Goal: Transaction & Acquisition: Obtain resource

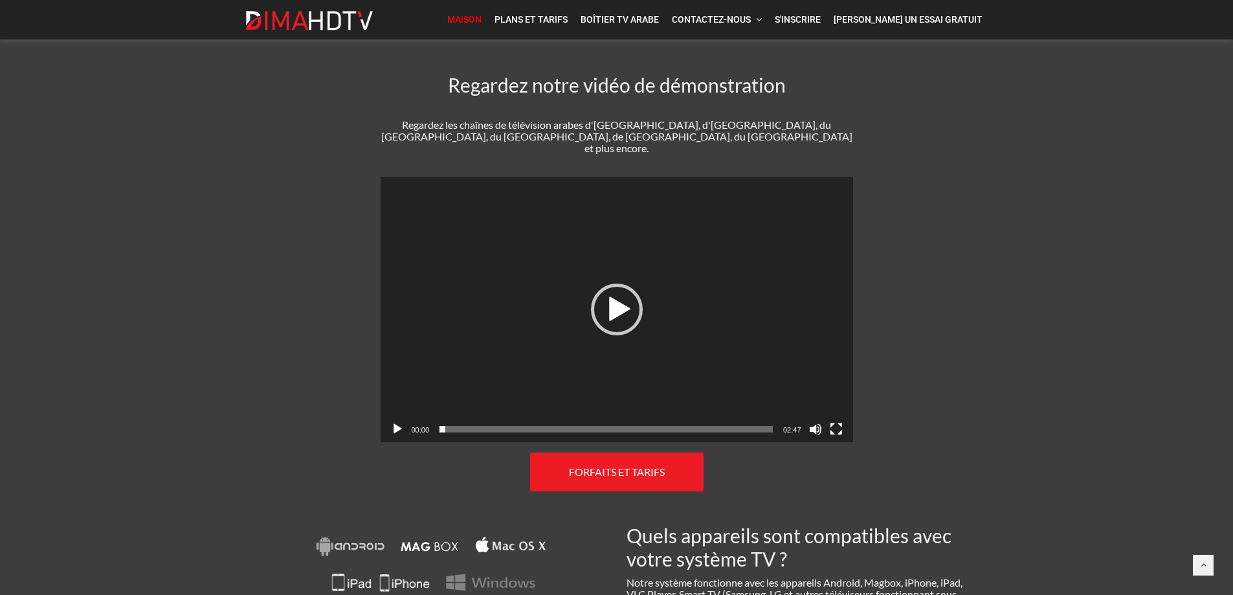
scroll to position [647, 0]
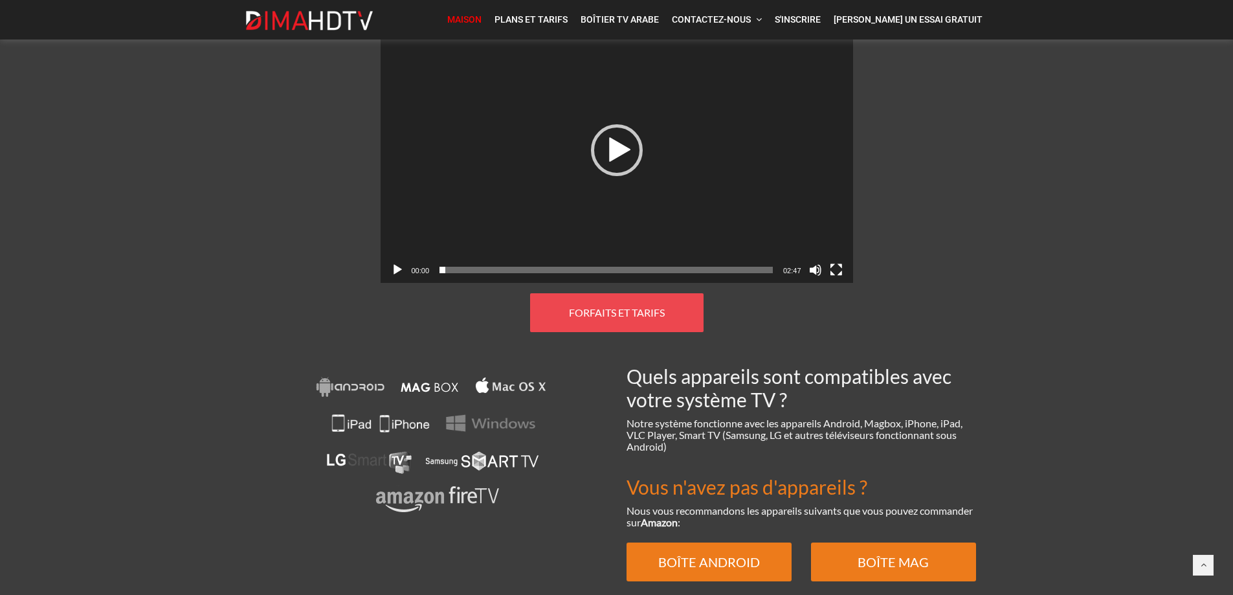
click at [637, 306] on font "FORFAITS ET TARIFS" at bounding box center [617, 312] width 96 height 12
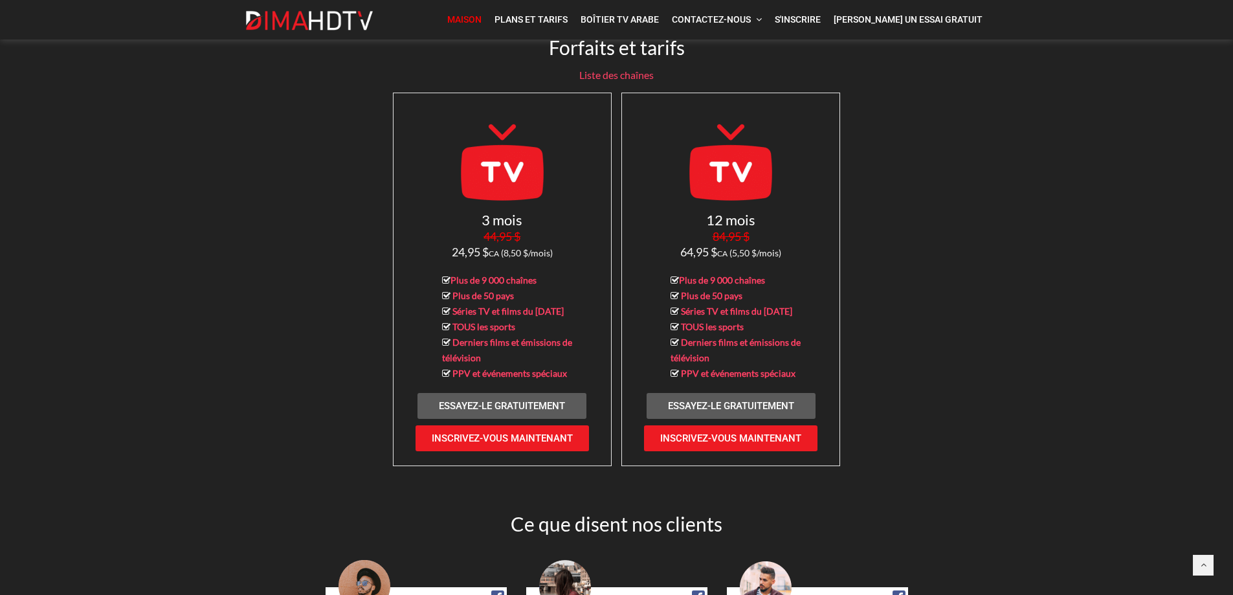
scroll to position [958, 0]
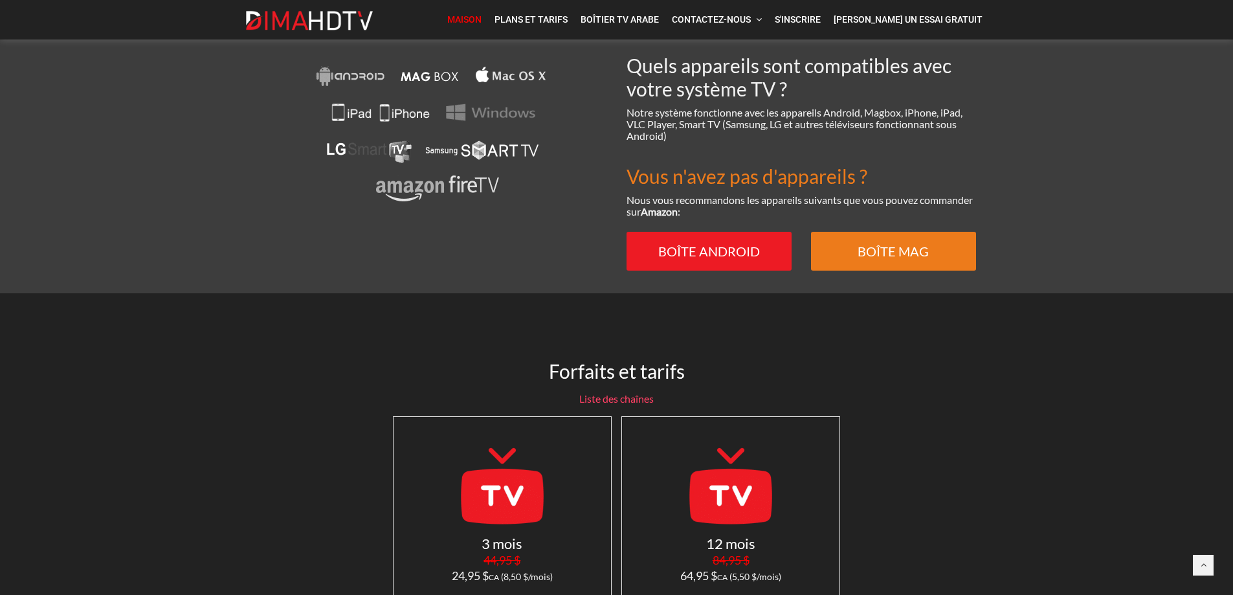
click at [698, 243] on font "BOÎTE ANDROID" at bounding box center [709, 251] width 102 height 16
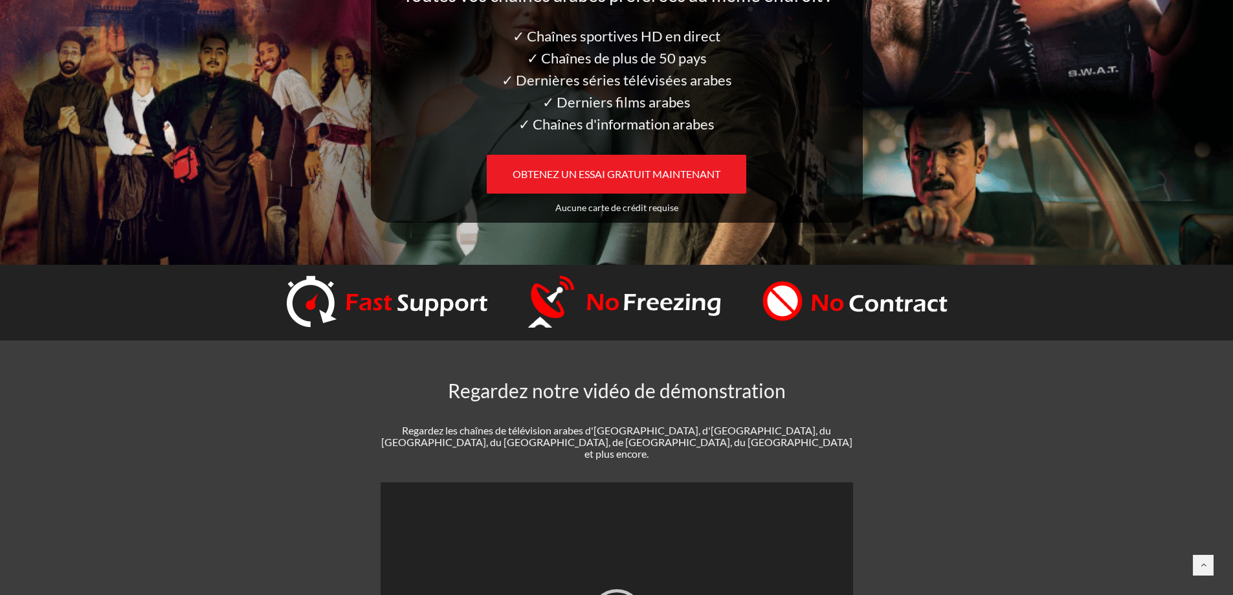
scroll to position [0, 0]
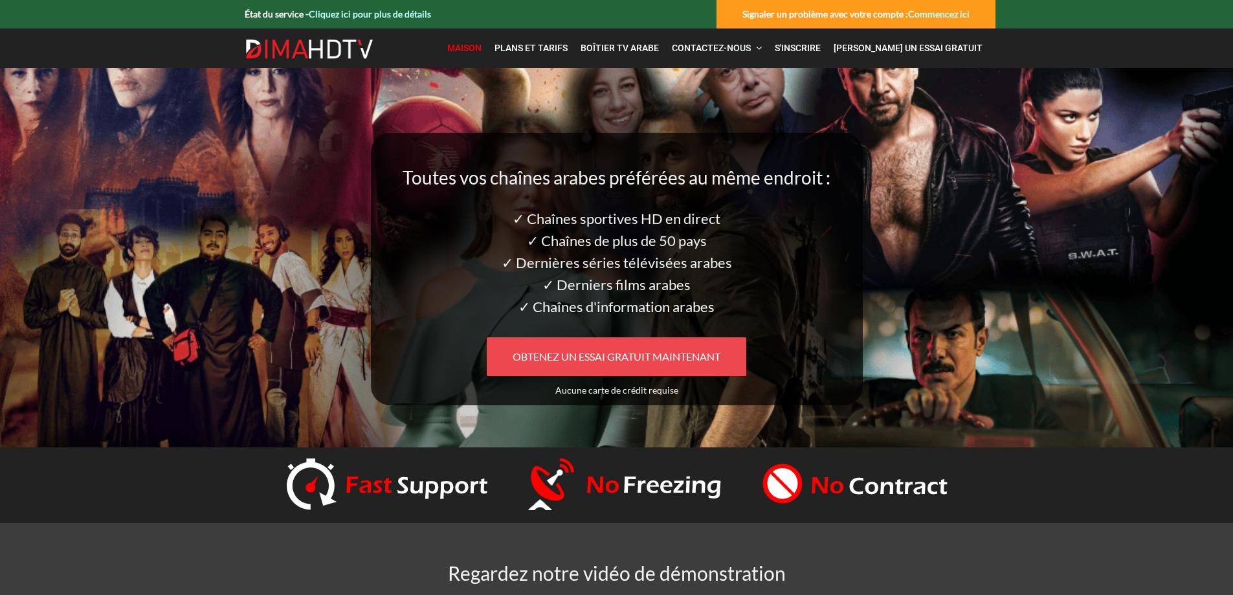
click at [653, 360] on font "OBTENEZ UN ESSAI GRATUIT MAINTENANT" at bounding box center [617, 356] width 208 height 12
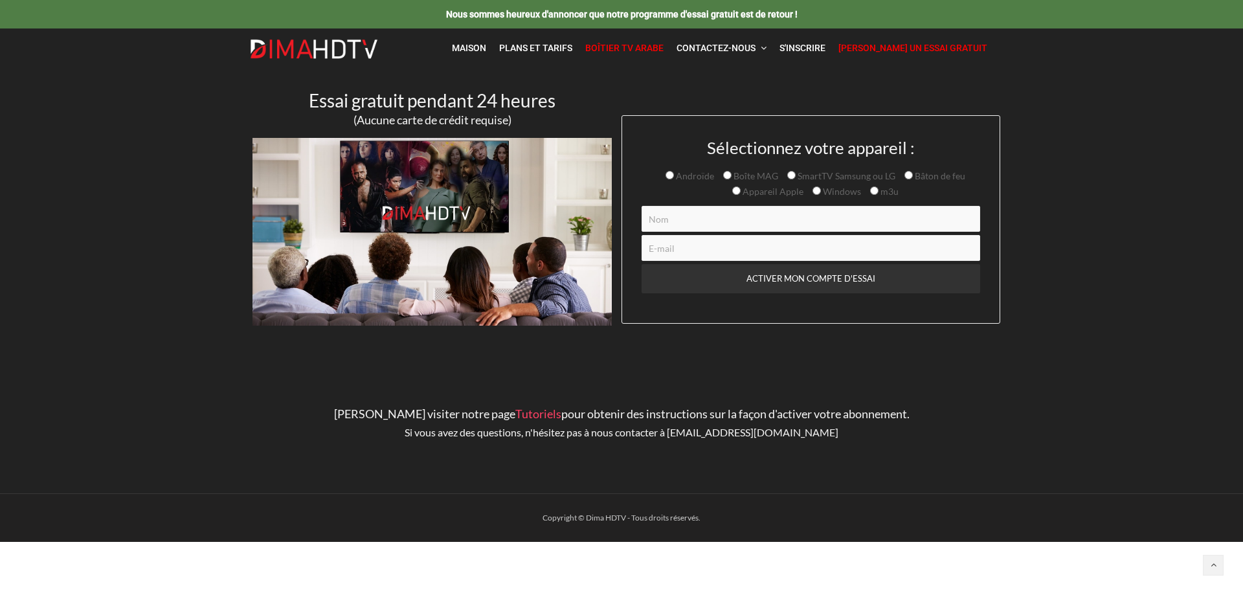
click at [656, 45] on font "Boîtier TV arabe" at bounding box center [624, 48] width 78 height 10
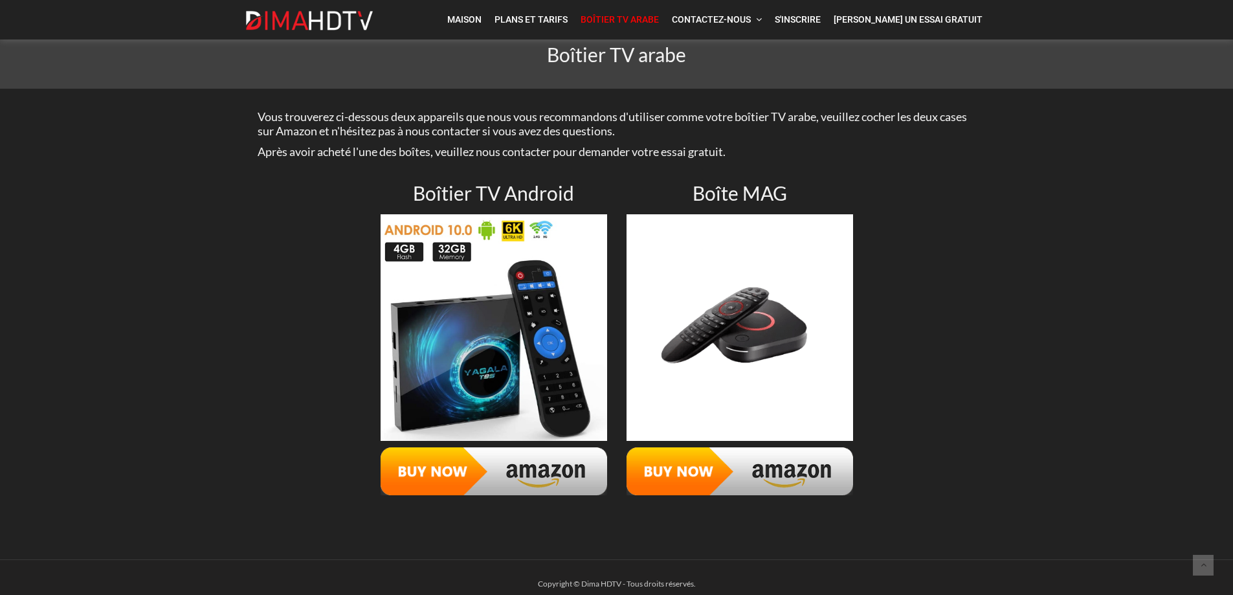
scroll to position [59, 0]
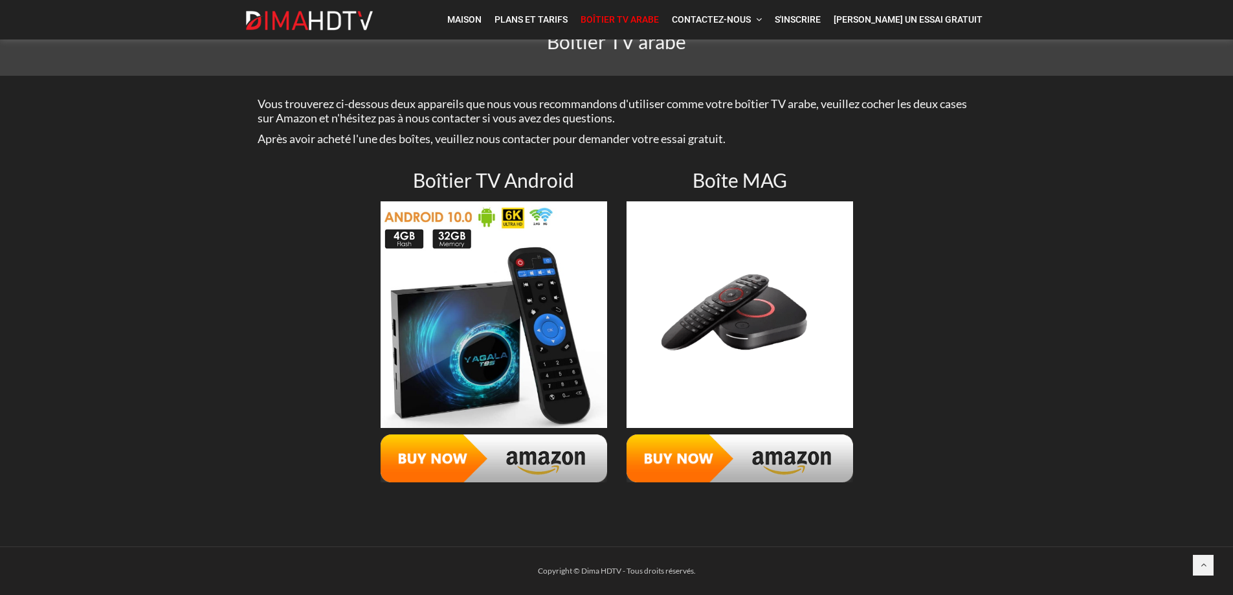
click at [454, 265] on img at bounding box center [494, 314] width 227 height 227
